Goal: Use online tool/utility: Utilize a website feature to perform a specific function

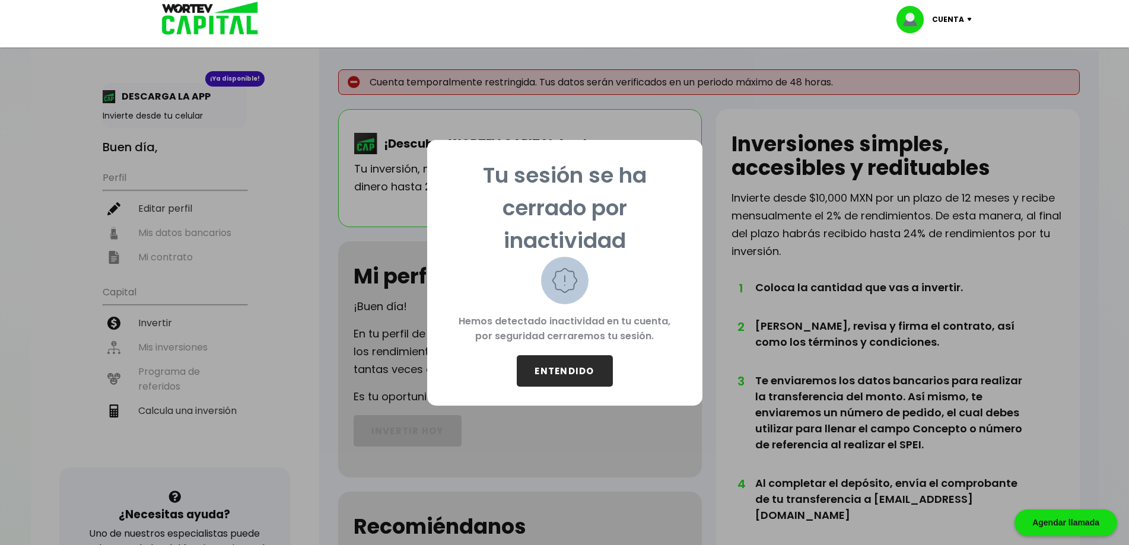
click at [581, 371] on button "ENTENDIDO" at bounding box center [565, 370] width 96 height 31
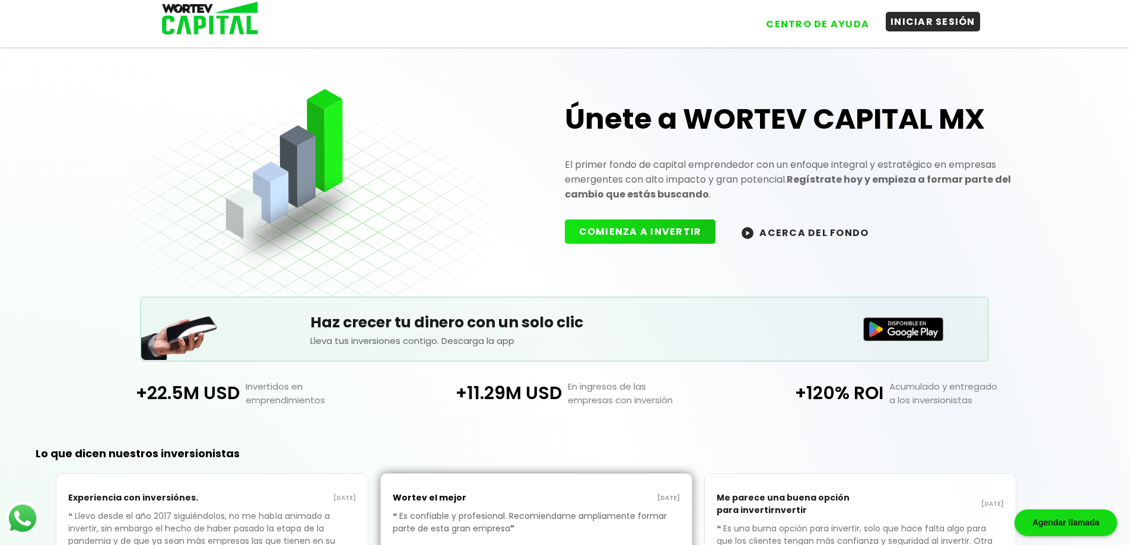
click at [961, 17] on button "INICIAR SESIÓN" at bounding box center [932, 22] width 94 height 20
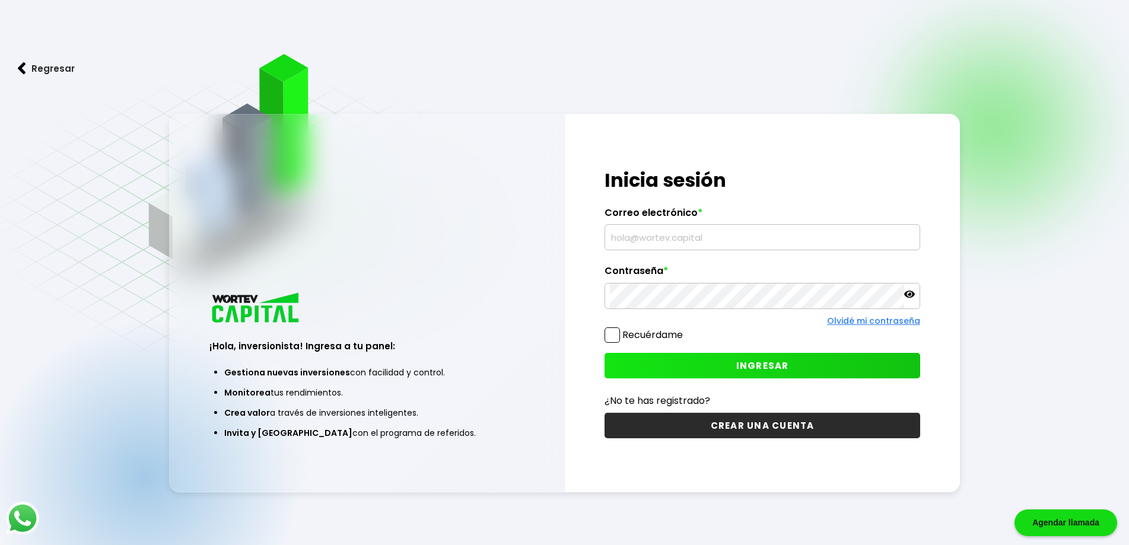
type input "[PERSON_NAME][EMAIL_ADDRESS][PERSON_NAME][DOMAIN_NAME]"
click at [692, 235] on input "[PERSON_NAME][EMAIL_ADDRESS][PERSON_NAME][DOMAIN_NAME]" at bounding box center [762, 237] width 305 height 25
click at [746, 372] on button "INGRESAR" at bounding box center [762, 366] width 316 height 26
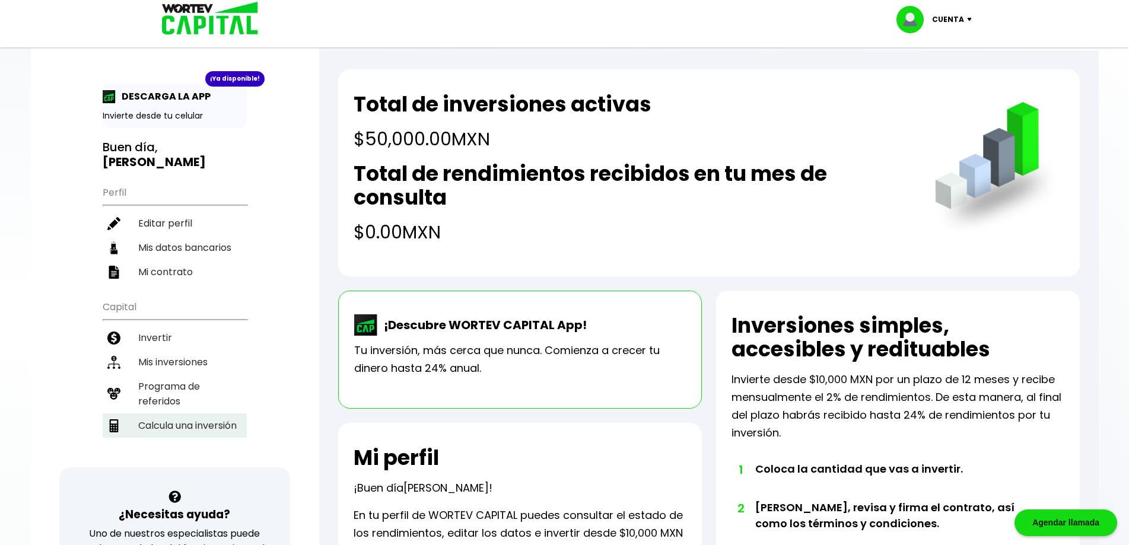
click at [197, 413] on li "Calcula una inversión" at bounding box center [175, 425] width 144 height 24
select select "1"
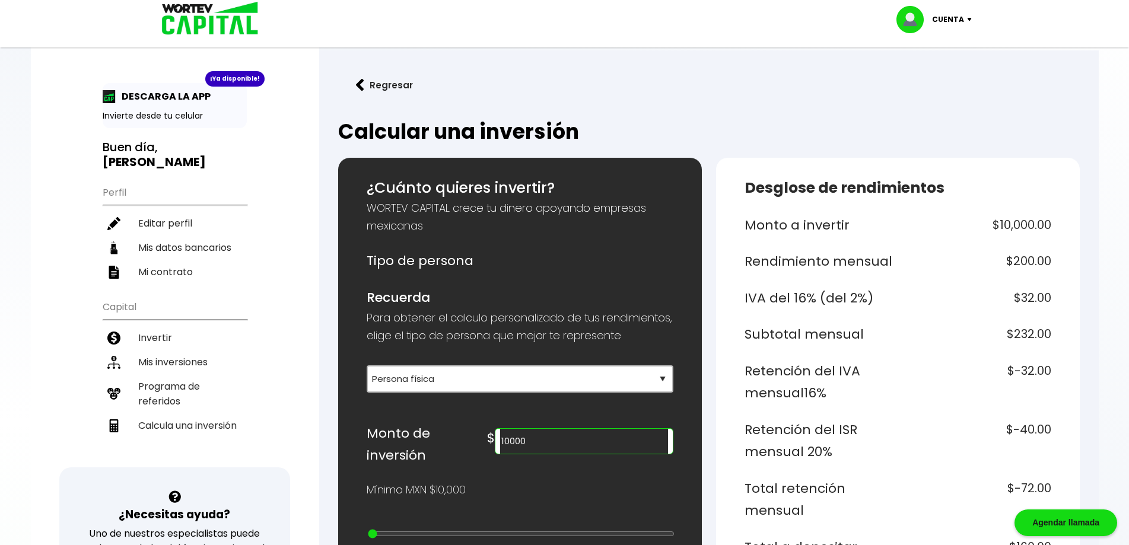
click at [614, 454] on input "10000" at bounding box center [583, 441] width 167 height 25
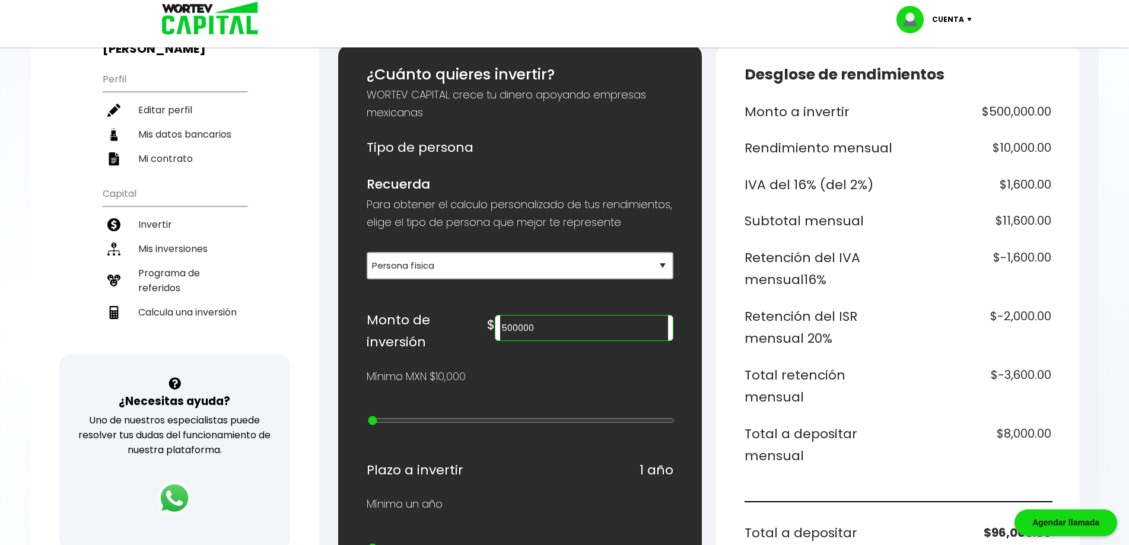
scroll to position [178, 0]
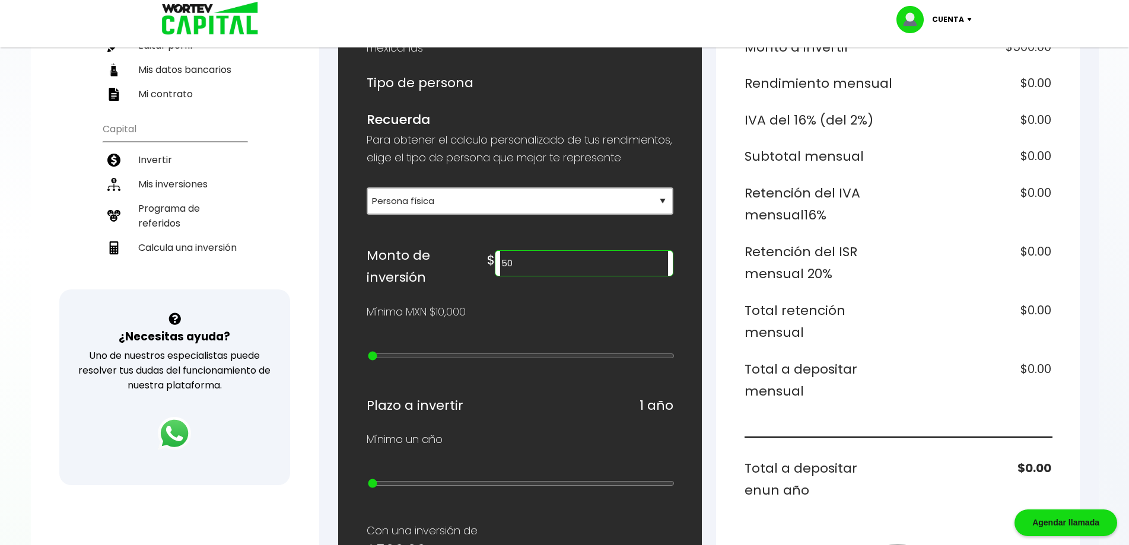
type input "5"
